Goal: Check status: Check status

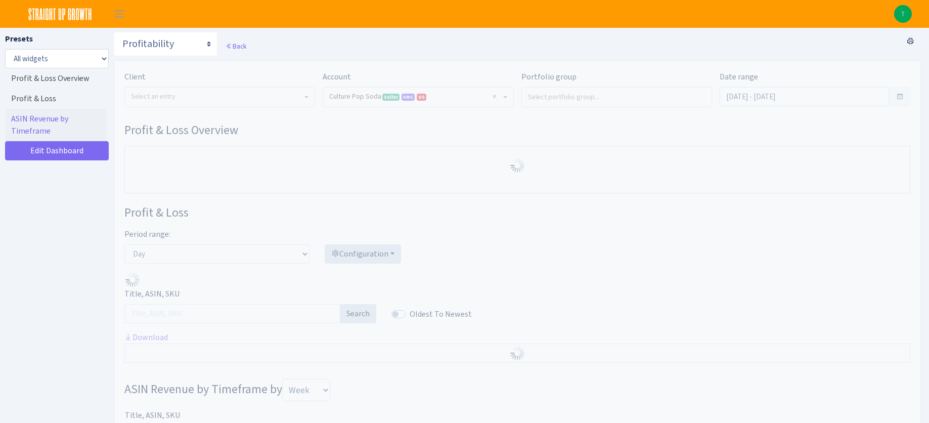
select select "1581829893696978"
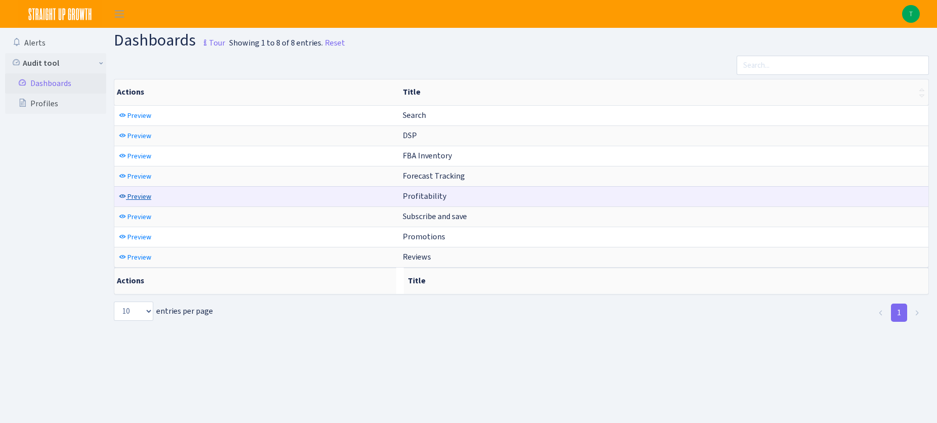
click at [141, 200] on span "Preview" at bounding box center [140, 197] width 24 height 10
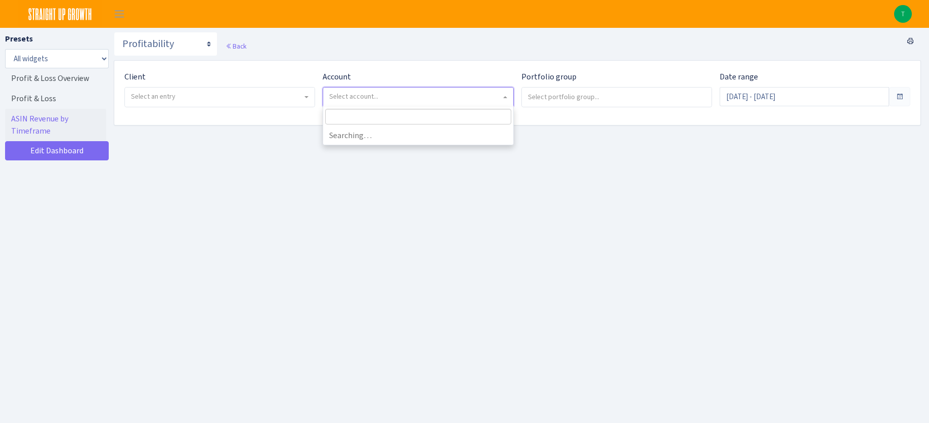
click at [354, 95] on span "Select account..." at bounding box center [353, 97] width 49 height 10
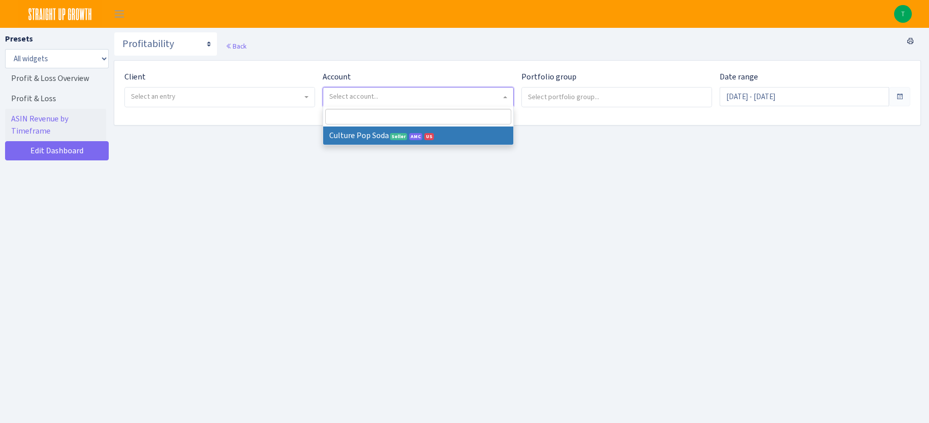
select select
select select "1581829893696978"
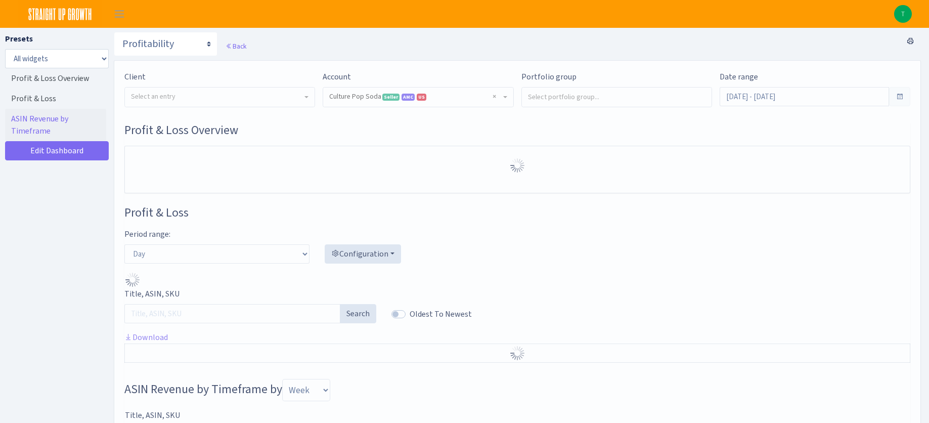
select select "1581829893696978"
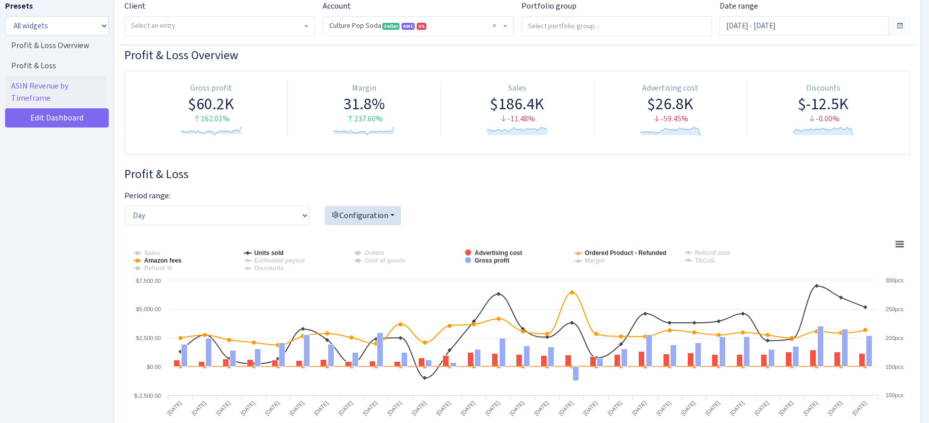
scroll to position [94, 0]
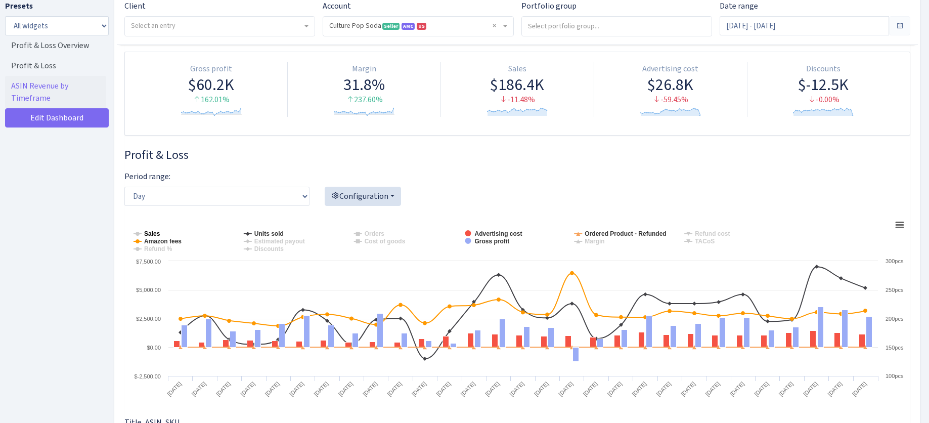
click at [149, 233] on tspan "Sales" at bounding box center [152, 233] width 16 height 7
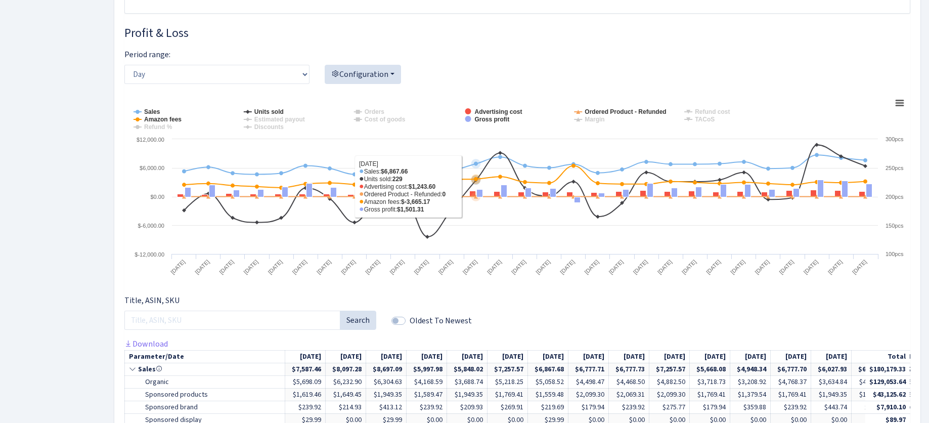
scroll to position [0, 0]
